Goal: Find specific page/section

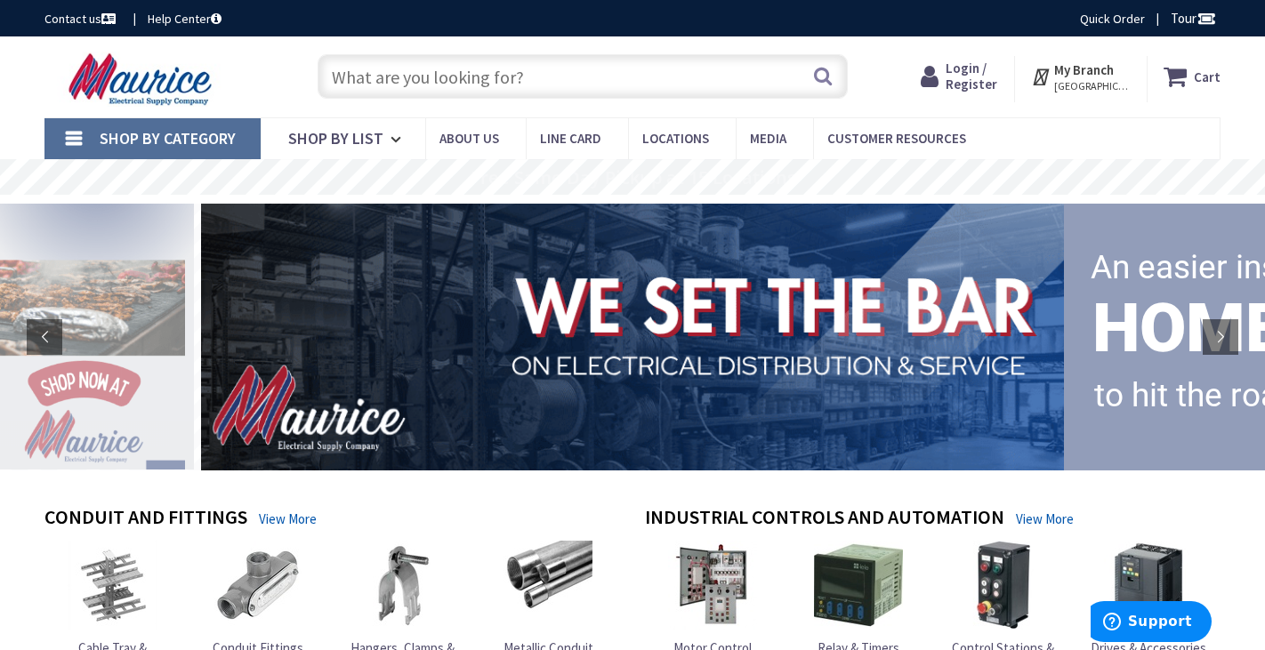
click at [972, 77] on span "Login / Register" at bounding box center [971, 76] width 52 height 33
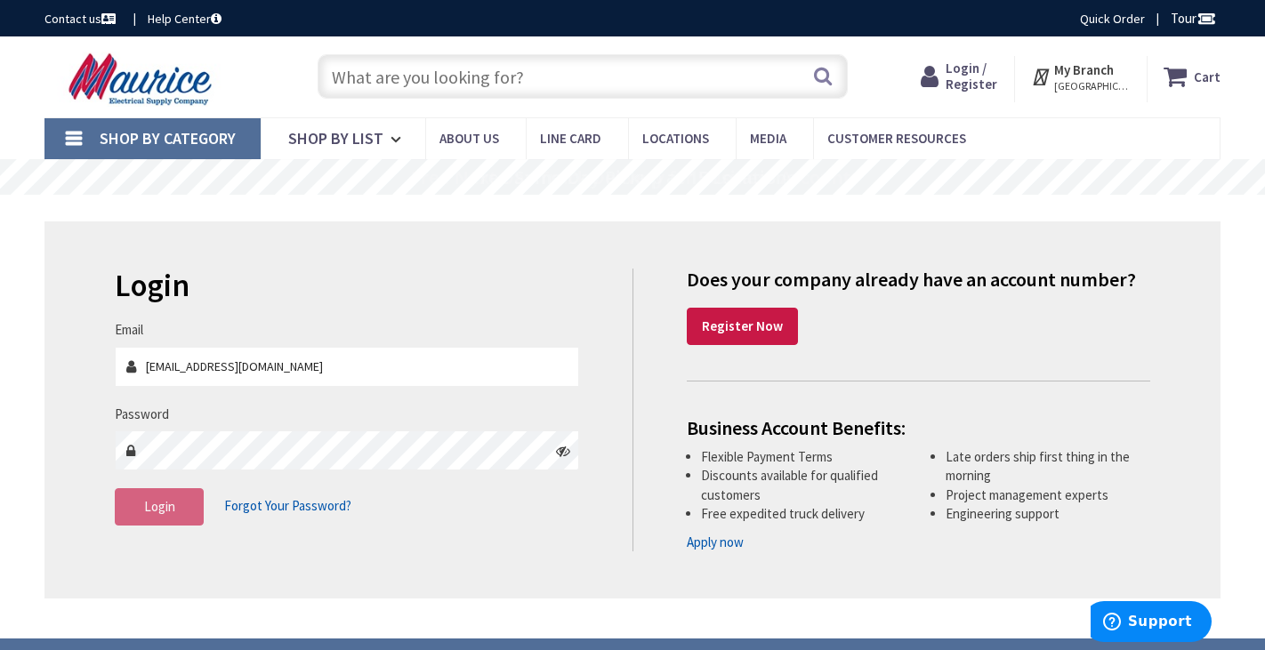
type input "[EMAIL_ADDRESS][DOMAIN_NAME]"
click at [172, 505] on span "Login" at bounding box center [159, 506] width 31 height 17
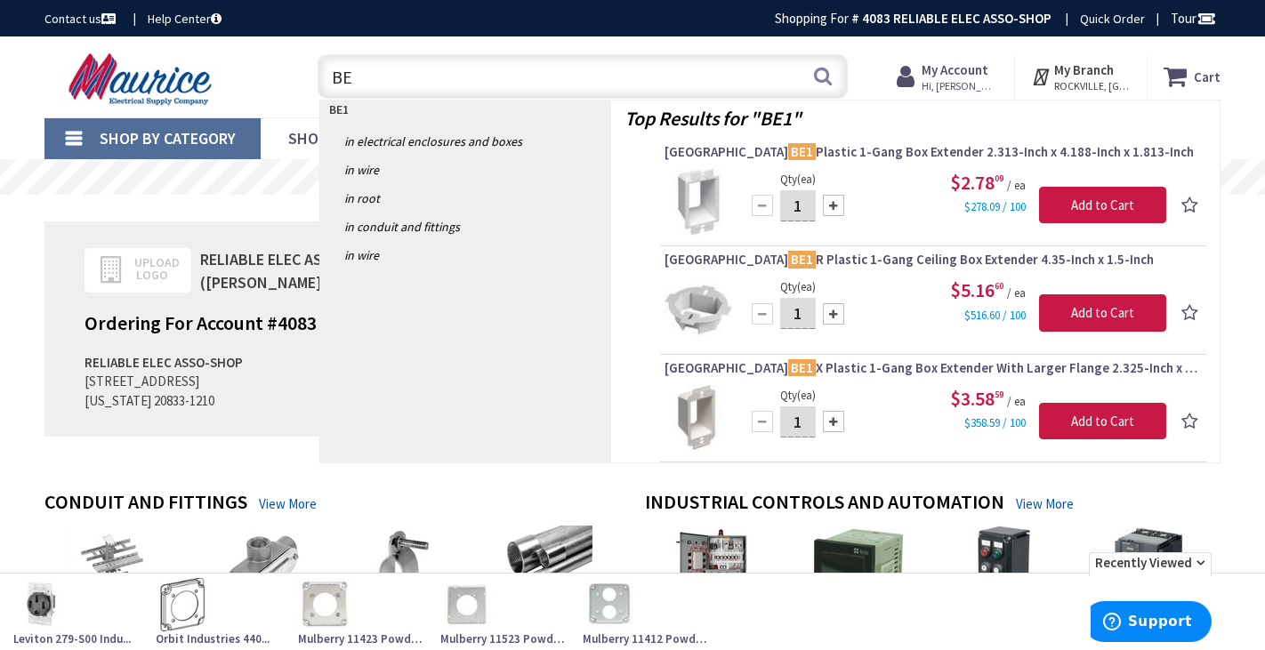
type input "B"
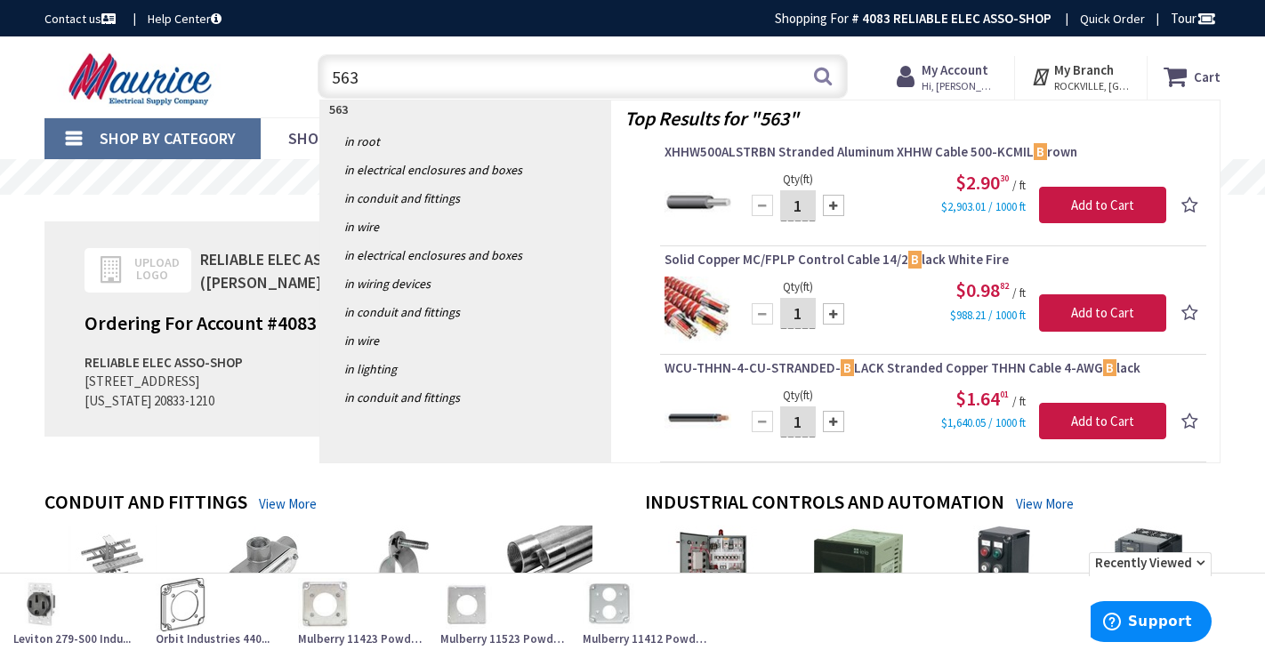
type input "5634"
